Goal: Entertainment & Leisure: Browse casually

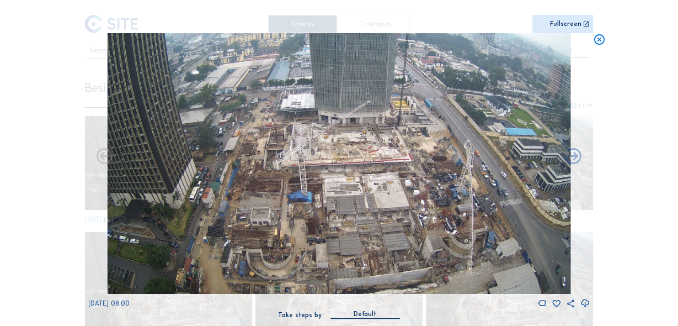
click at [600, 40] on icon at bounding box center [599, 39] width 13 height 13
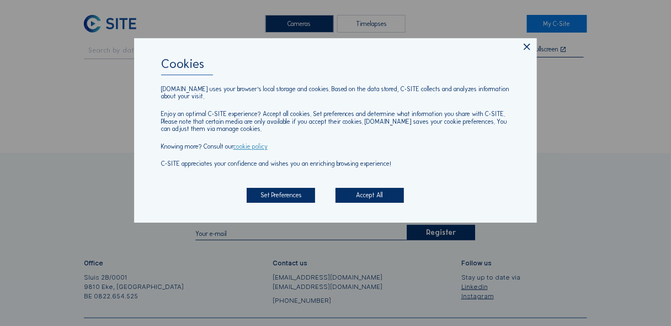
click at [528, 48] on icon at bounding box center [527, 47] width 11 height 12
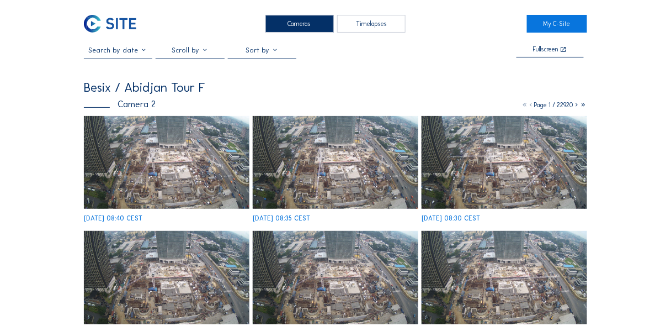
click at [184, 166] on img at bounding box center [167, 162] width 166 height 93
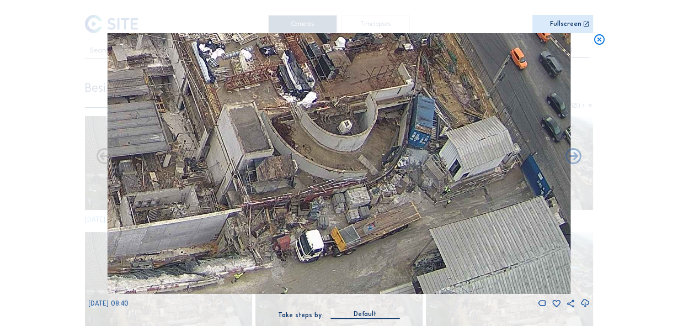
drag, startPoint x: 468, startPoint y: 233, endPoint x: 370, endPoint y: 147, distance: 130.2
drag, startPoint x: 395, startPoint y: 178, endPoint x: 394, endPoint y: 144, distance: 33.7
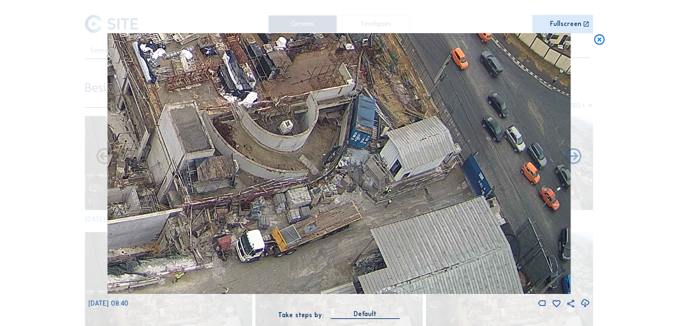
drag, startPoint x: 418, startPoint y: 194, endPoint x: 360, endPoint y: 159, distance: 67.8
click at [603, 38] on icon at bounding box center [599, 39] width 13 height 13
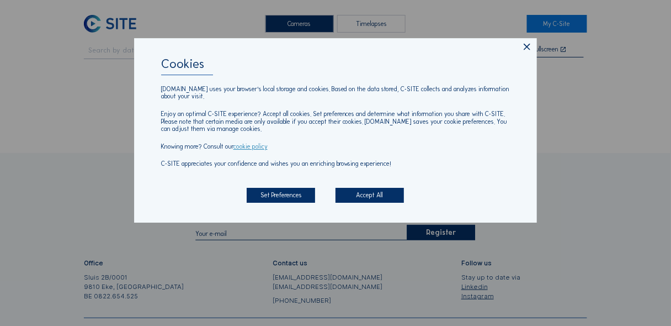
click at [525, 52] on icon at bounding box center [527, 47] width 11 height 12
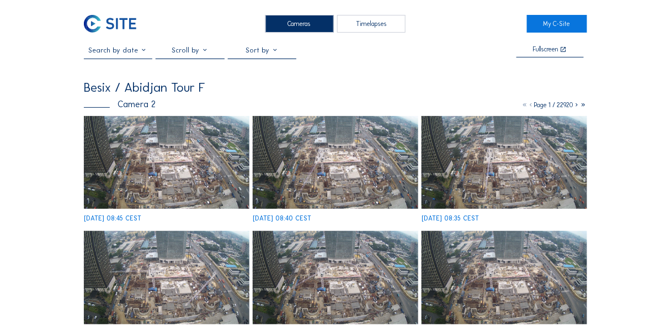
click at [194, 150] on img at bounding box center [167, 162] width 166 height 93
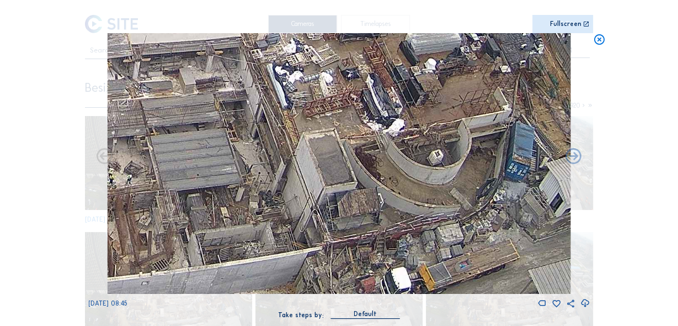
drag, startPoint x: 494, startPoint y: 243, endPoint x: 485, endPoint y: 233, distance: 14.0
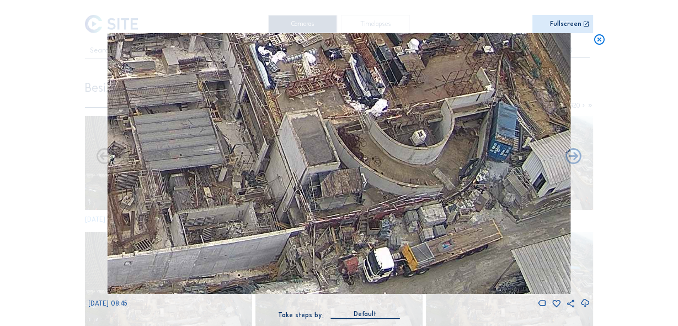
drag, startPoint x: 464, startPoint y: 202, endPoint x: 434, endPoint y: 160, distance: 51.5
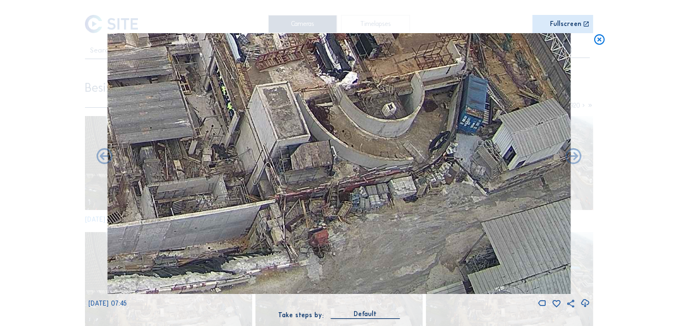
click at [598, 40] on icon at bounding box center [599, 39] width 13 height 13
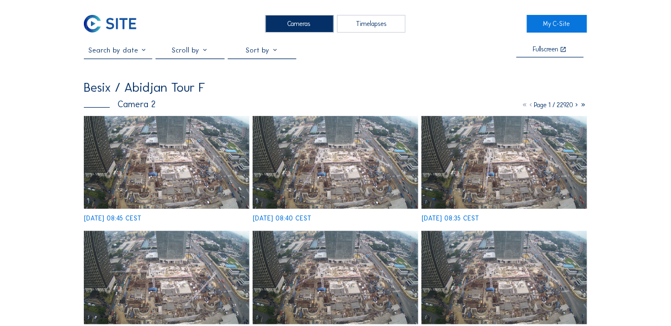
click at [174, 149] on img at bounding box center [167, 162] width 166 height 93
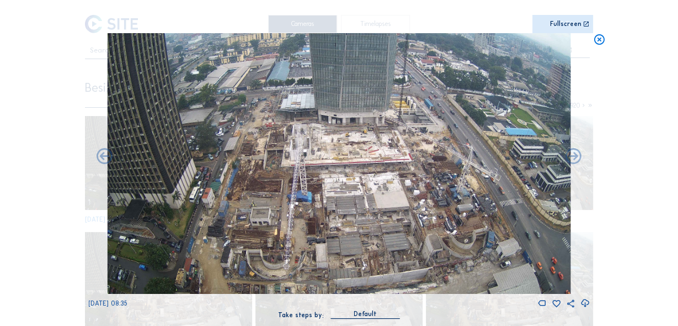
click at [596, 38] on icon at bounding box center [599, 39] width 13 height 13
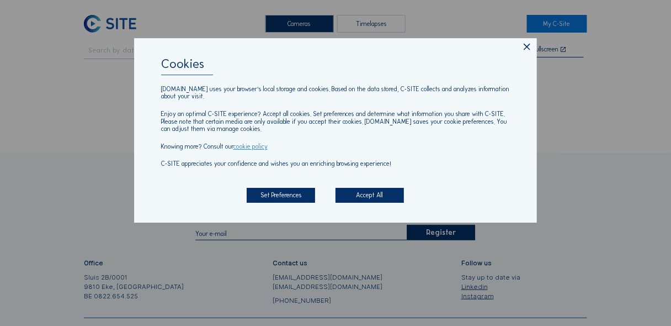
click at [528, 50] on icon at bounding box center [527, 47] width 11 height 12
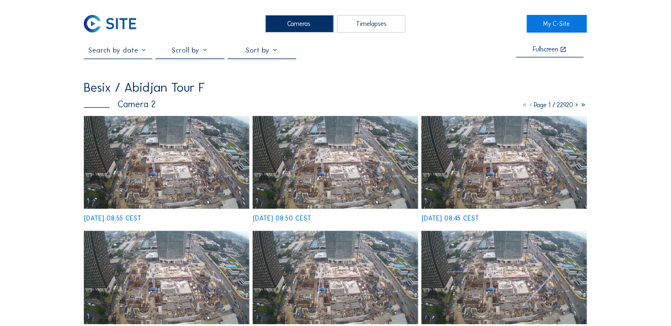
click at [167, 157] on img at bounding box center [167, 162] width 166 height 93
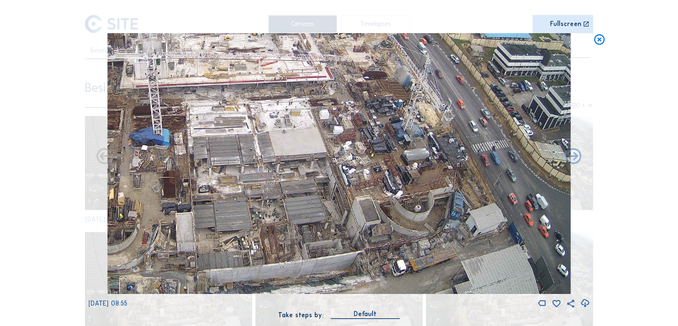
drag, startPoint x: 477, startPoint y: 216, endPoint x: 459, endPoint y: 142, distance: 75.6
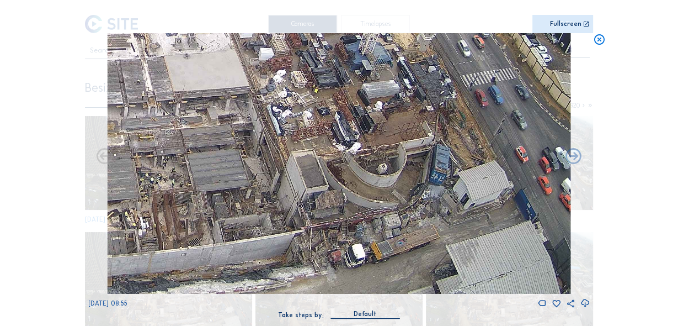
drag, startPoint x: 470, startPoint y: 231, endPoint x: 462, endPoint y: 177, distance: 54.6
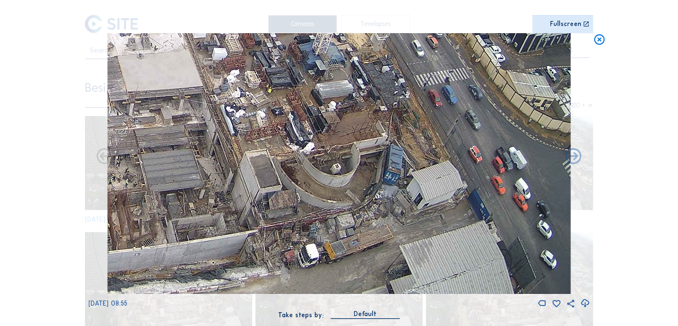
drag, startPoint x: 464, startPoint y: 203, endPoint x: 421, endPoint y: 160, distance: 61.3
